Goal: Check status

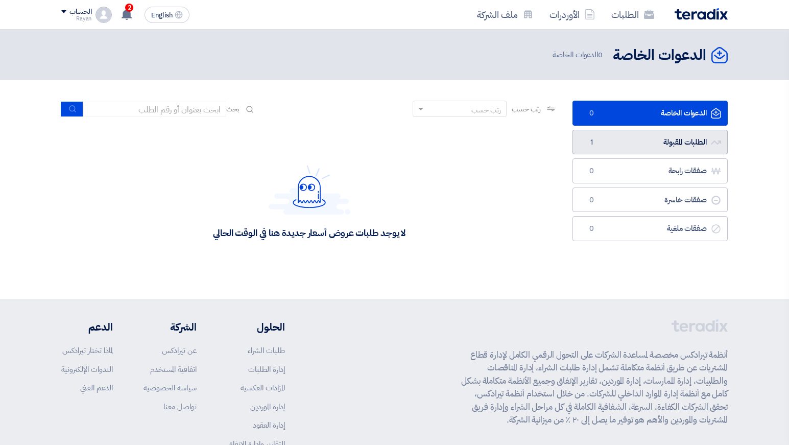
click at [680, 139] on link "الطلبات المقبولة الطلبات المقبولة 1" at bounding box center [650, 142] width 155 height 25
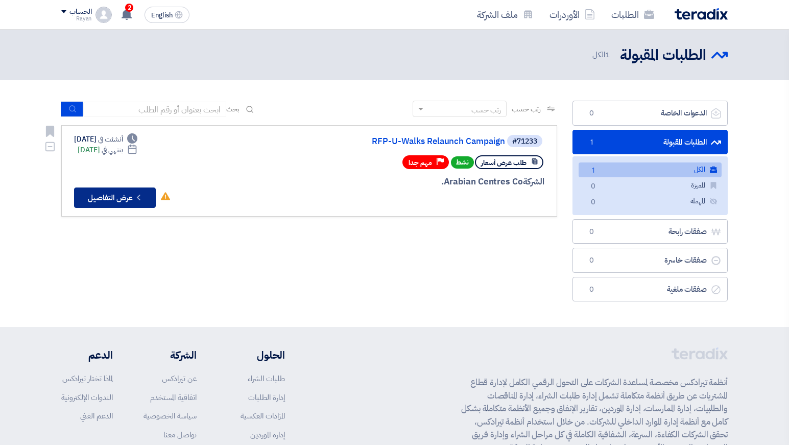
click at [123, 196] on button "Check details عرض التفاصيل" at bounding box center [115, 197] width 82 height 20
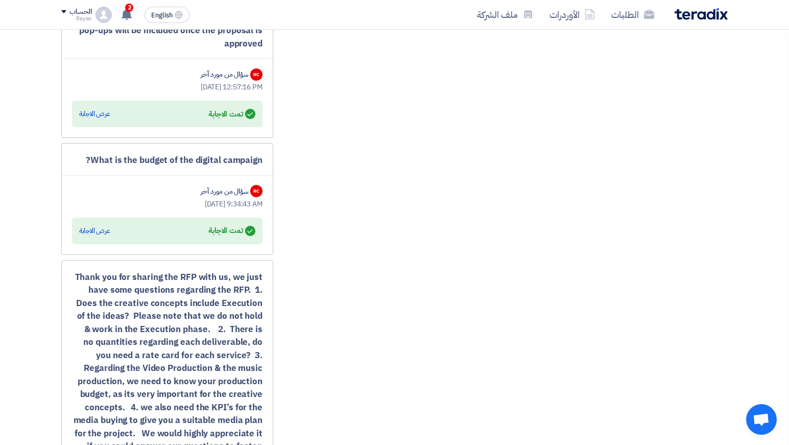
scroll to position [818, 0]
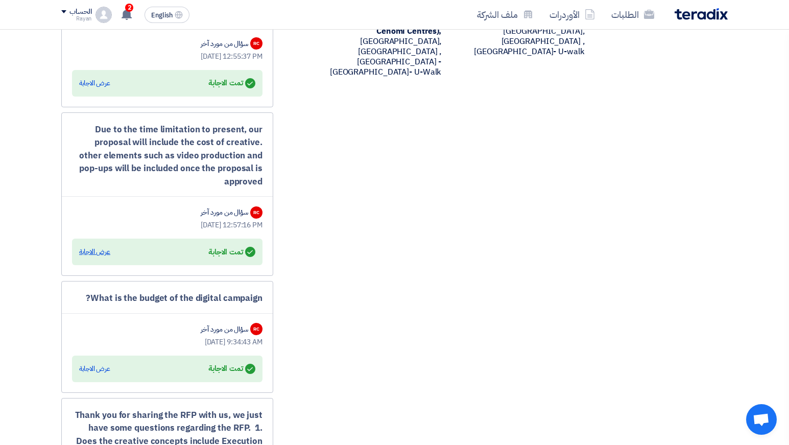
click at [93, 257] on div "عرض الاجابة" at bounding box center [94, 252] width 31 height 10
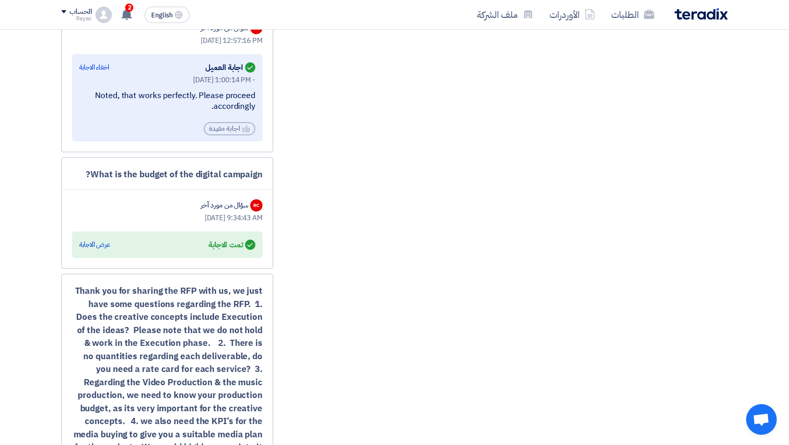
scroll to position [1050, 0]
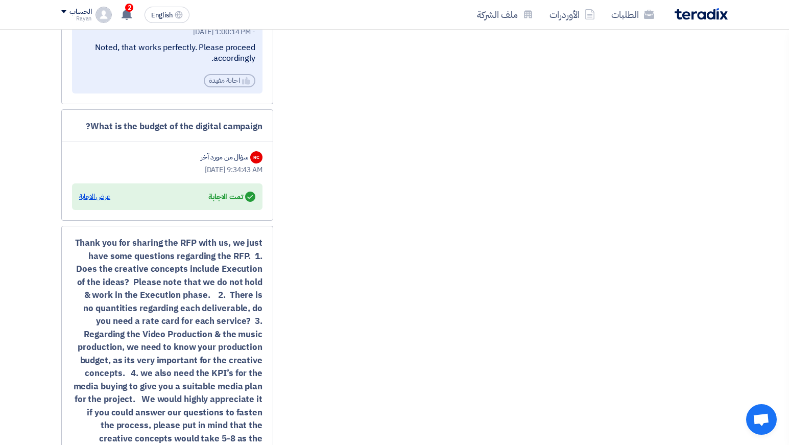
click at [87, 202] on div "عرض الاجابة" at bounding box center [94, 197] width 31 height 10
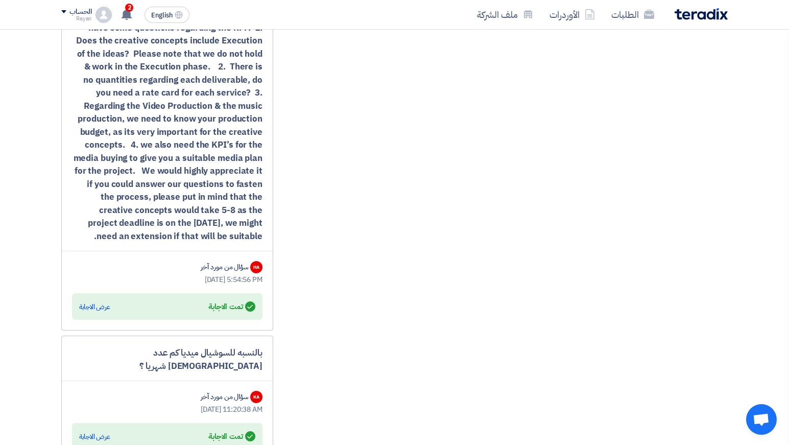
scroll to position [1350, 0]
click at [90, 307] on div "عرض الاجابة" at bounding box center [94, 306] width 31 height 10
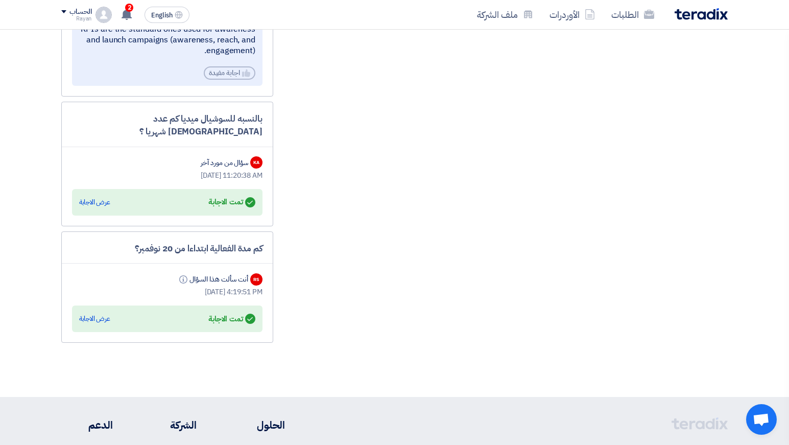
scroll to position [1772, 0]
click at [102, 318] on div "عرض الاجابة" at bounding box center [94, 318] width 31 height 10
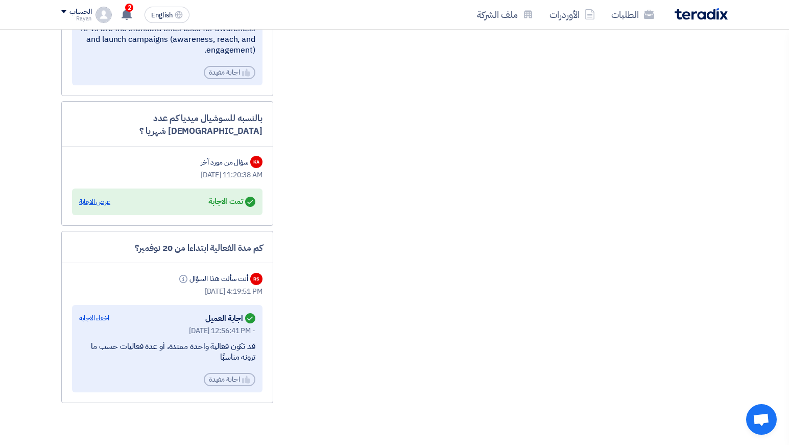
click at [93, 202] on div "عرض الاجابة" at bounding box center [94, 202] width 31 height 10
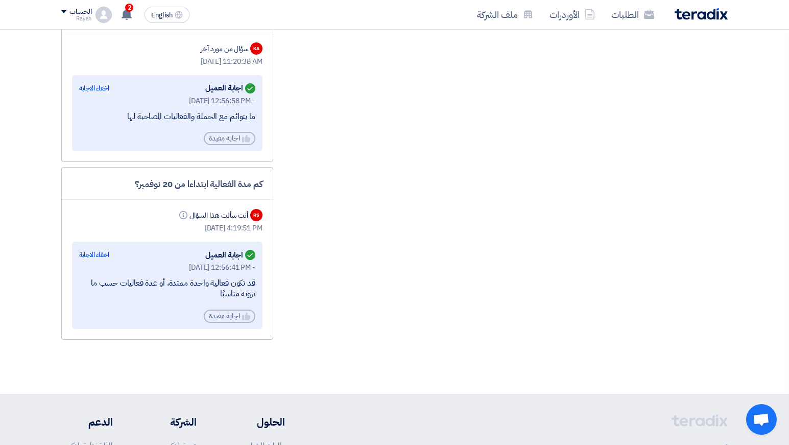
scroll to position [1888, 0]
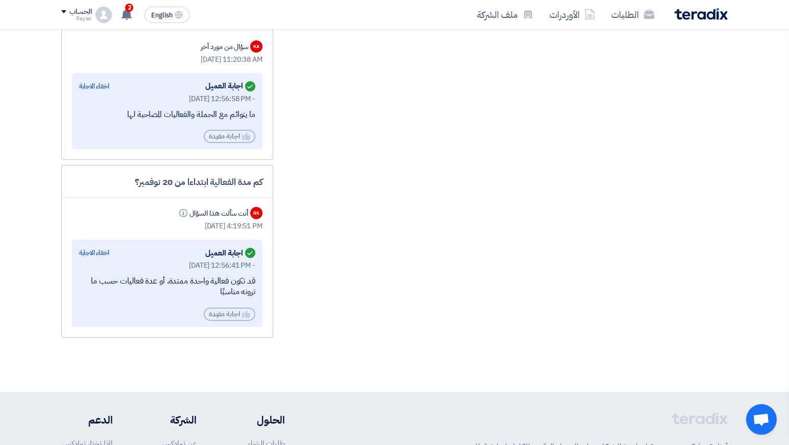
drag, startPoint x: 275, startPoint y: 110, endPoint x: 212, endPoint y: 188, distance: 101.0
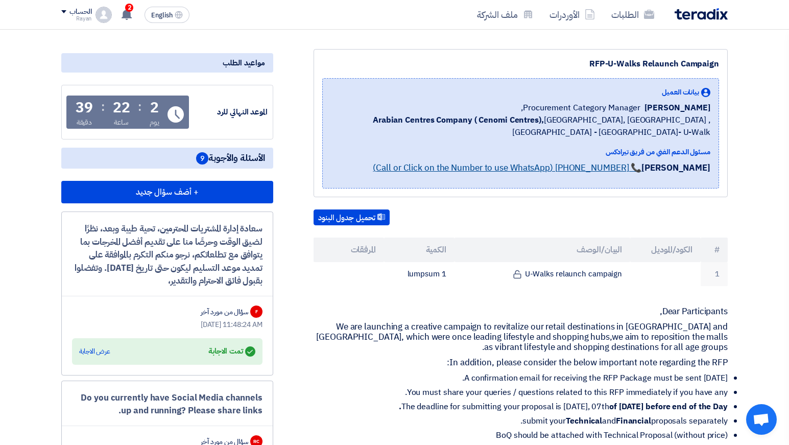
scroll to position [0, 0]
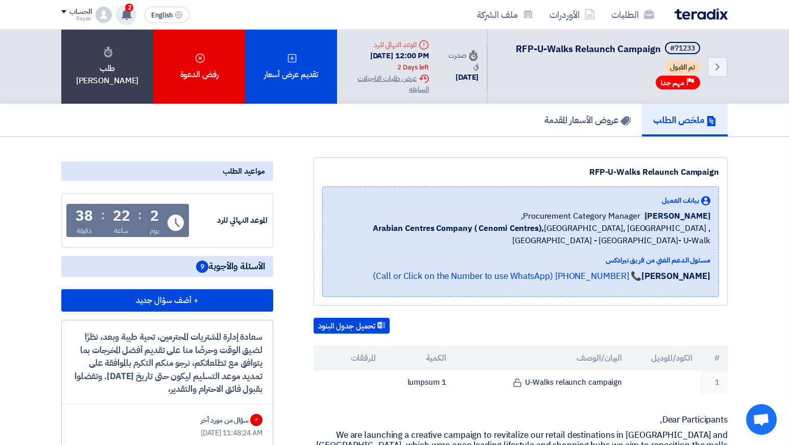
click at [132, 11] on icon at bounding box center [126, 14] width 11 height 11
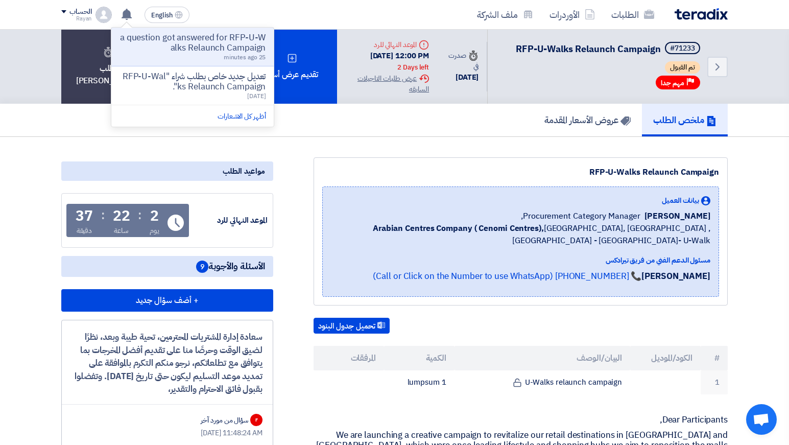
click at [311, 136] on div "ملخص الطلب عروض الأسعار المقدمة" at bounding box center [394, 120] width 666 height 33
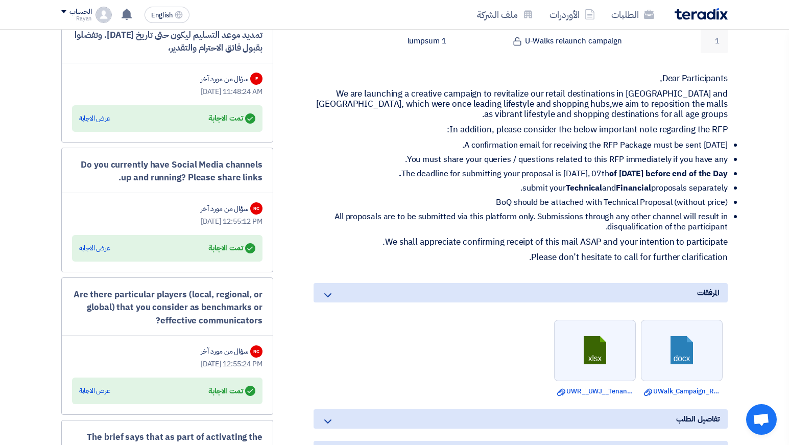
scroll to position [342, 0]
